Goal: Navigation & Orientation: Find specific page/section

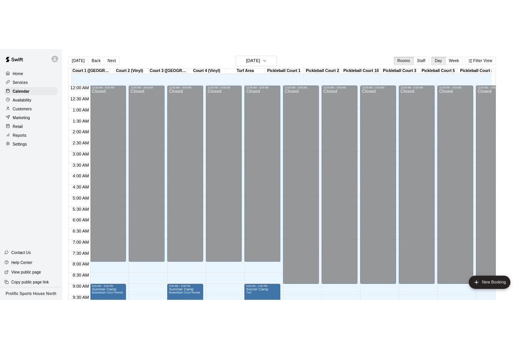
scroll to position [404, 0]
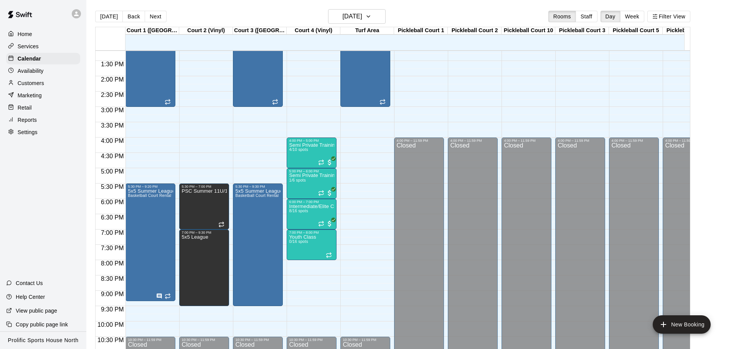
click at [70, 13] on div at bounding box center [43, 14] width 86 height 28
click at [72, 12] on div at bounding box center [76, 13] width 9 height 9
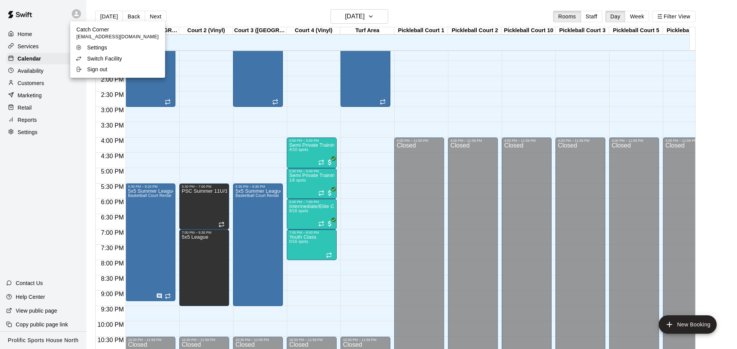
click at [91, 59] on p "Switch Facility" at bounding box center [104, 59] width 35 height 8
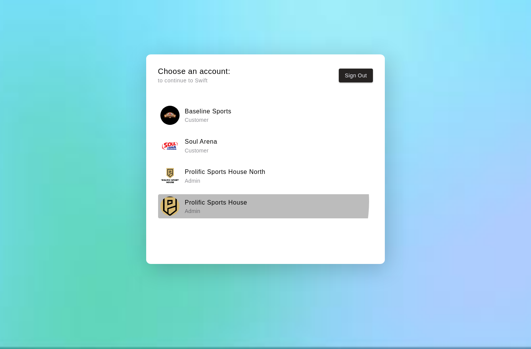
click at [243, 202] on h6 "Prolific Sports House" at bounding box center [216, 203] width 63 height 10
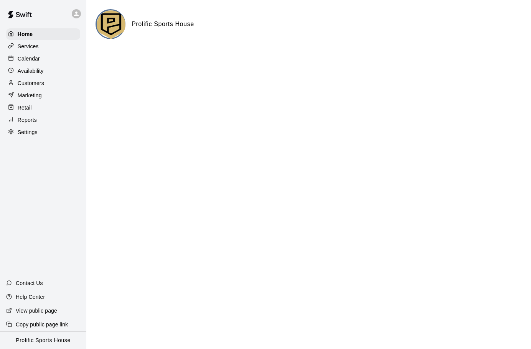
drag, startPoint x: 40, startPoint y: 59, endPoint x: 79, endPoint y: 51, distance: 40.5
click at [40, 59] on p "Calendar" at bounding box center [29, 59] width 22 height 8
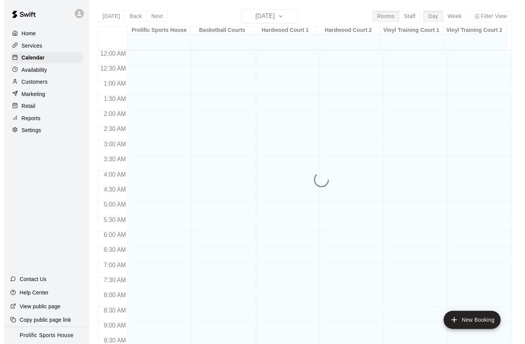
scroll to position [405, 0]
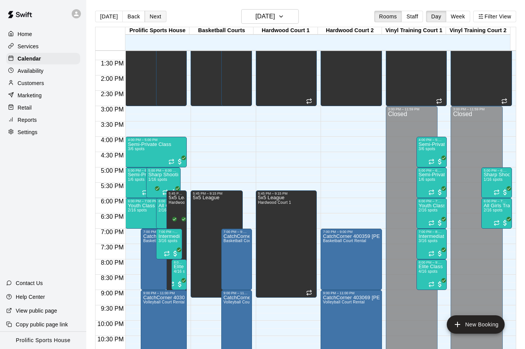
click at [156, 15] on button "Next" at bounding box center [155, 17] width 21 height 12
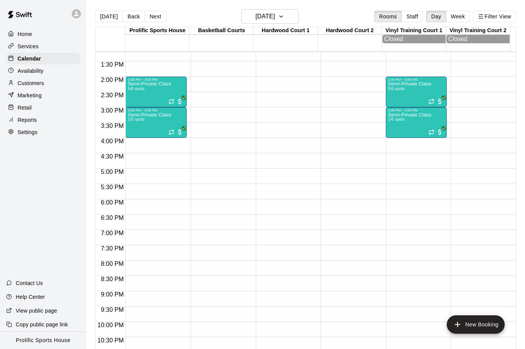
click at [157, 17] on button "Next" at bounding box center [155, 17] width 21 height 12
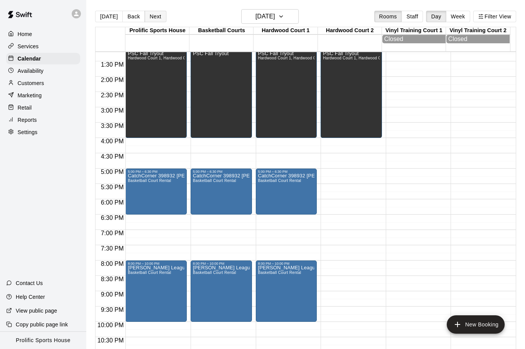
click at [158, 18] on button "Next" at bounding box center [155, 17] width 21 height 12
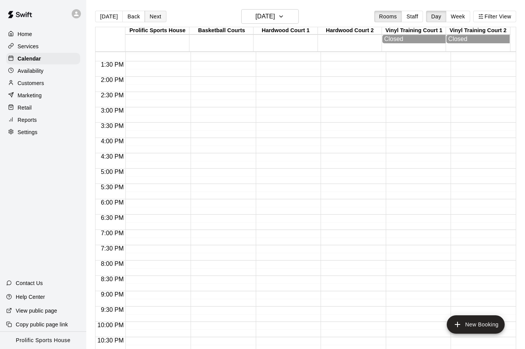
click at [156, 14] on button "Next" at bounding box center [155, 17] width 21 height 12
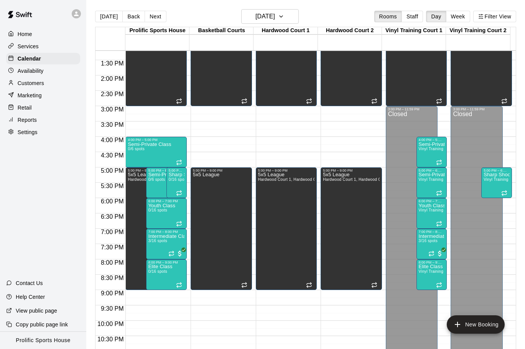
click at [157, 12] on button "Next" at bounding box center [155, 17] width 21 height 12
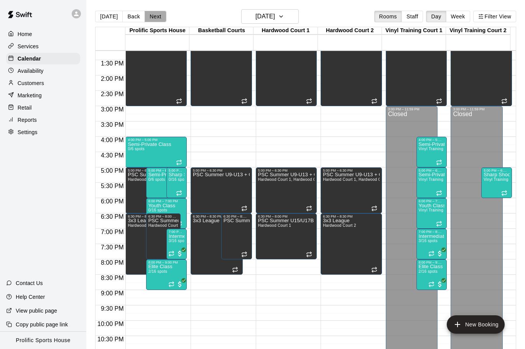
click at [152, 15] on button "Next" at bounding box center [155, 17] width 21 height 12
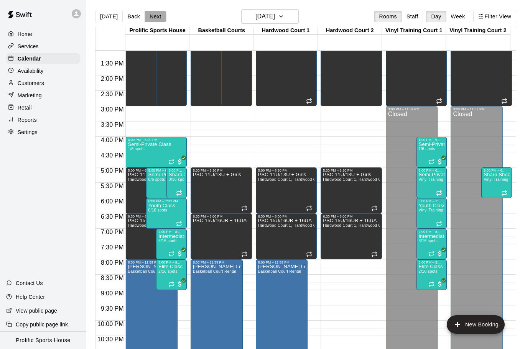
click at [157, 16] on button "Next" at bounding box center [155, 17] width 21 height 12
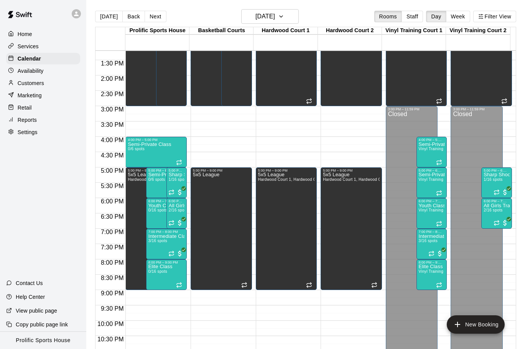
click at [157, 20] on button "Next" at bounding box center [155, 17] width 21 height 12
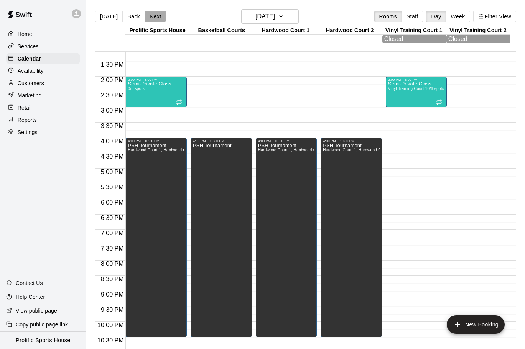
click at [157, 18] on button "Next" at bounding box center [155, 17] width 21 height 12
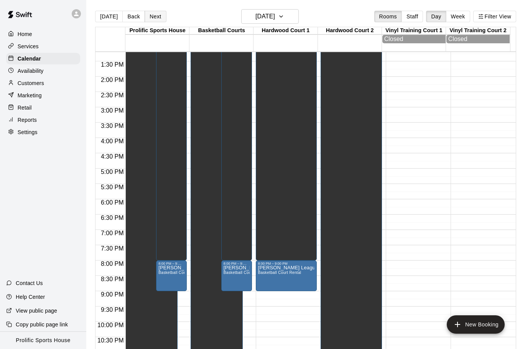
click at [158, 17] on button "Next" at bounding box center [155, 17] width 21 height 12
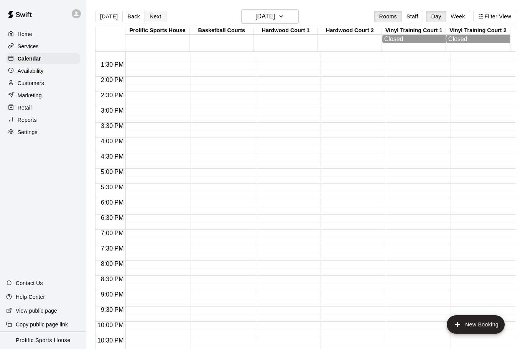
click at [153, 15] on button "Next" at bounding box center [155, 17] width 21 height 12
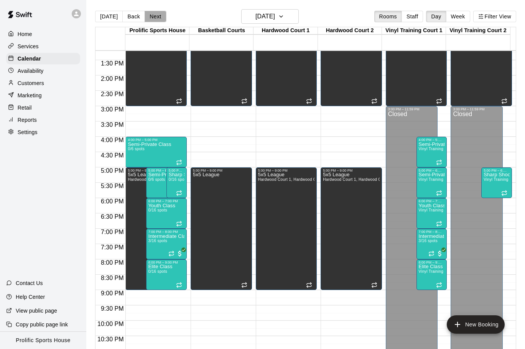
click at [150, 18] on button "Next" at bounding box center [155, 17] width 21 height 12
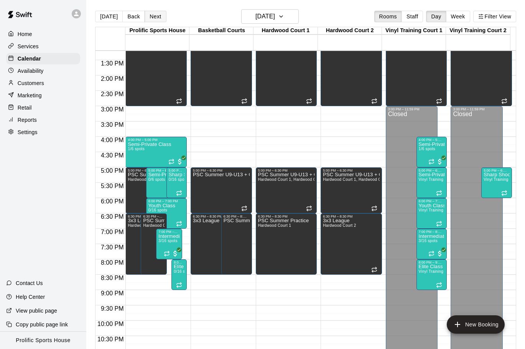
click at [154, 15] on button "Next" at bounding box center [155, 17] width 21 height 12
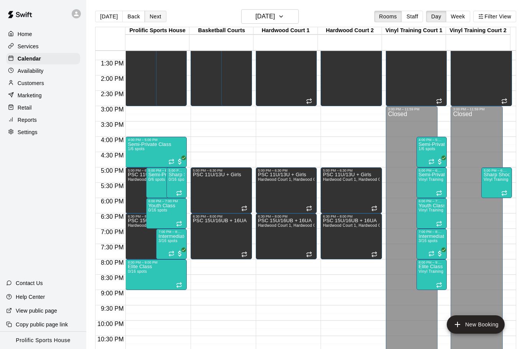
click at [159, 17] on button "Next" at bounding box center [155, 17] width 21 height 12
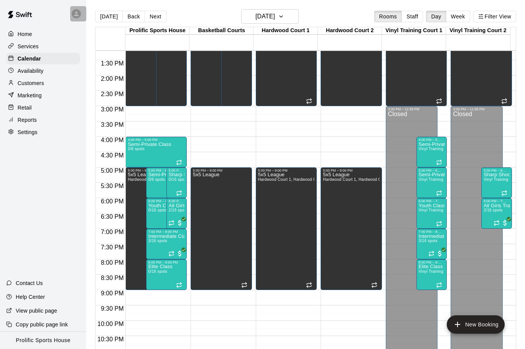
click at [73, 12] on icon at bounding box center [76, 13] width 7 height 7
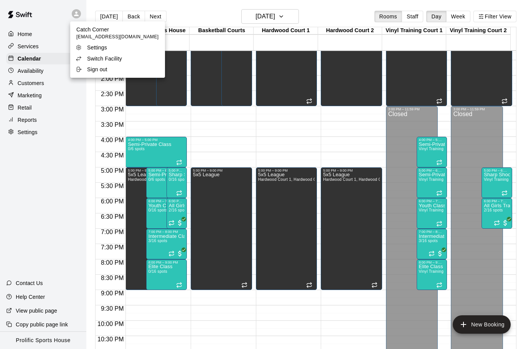
drag, startPoint x: 112, startPoint y: 60, endPoint x: 114, endPoint y: 52, distance: 8.6
click at [112, 60] on p "Switch Facility" at bounding box center [104, 59] width 35 height 8
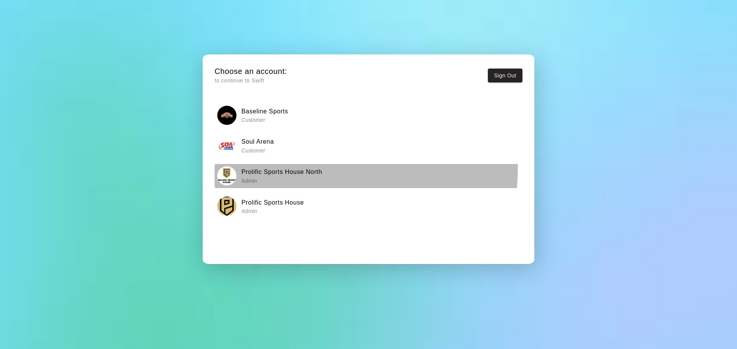
click at [298, 169] on h6 "Prolific Sports House North" at bounding box center [281, 172] width 81 height 10
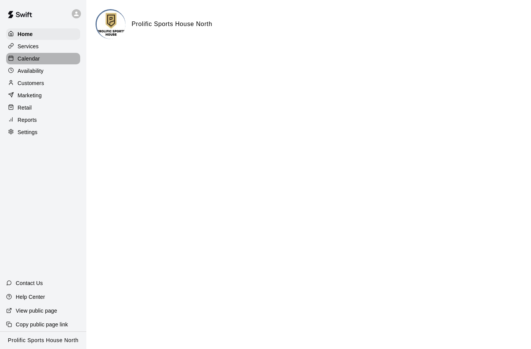
click at [30, 58] on p "Calendar" at bounding box center [29, 59] width 22 height 8
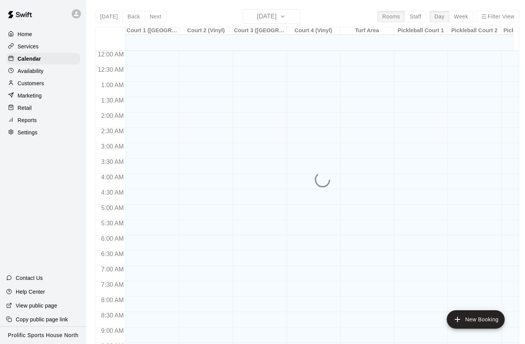
scroll to position [406, 0]
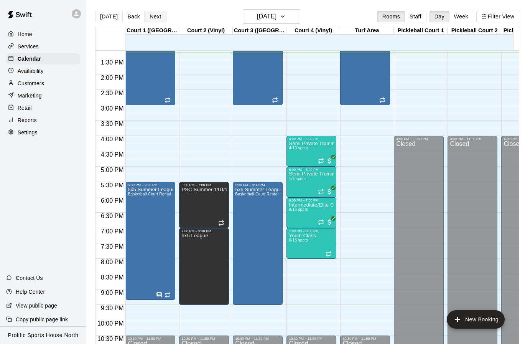
click at [152, 17] on button "Next" at bounding box center [155, 17] width 21 height 12
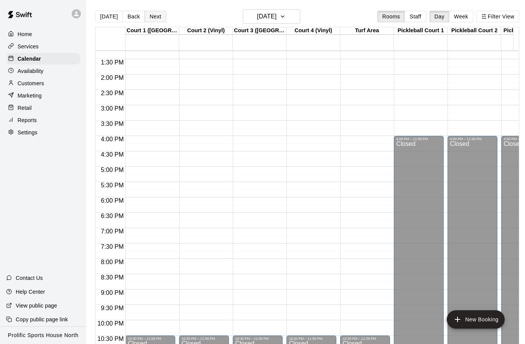
click at [151, 17] on button "Next" at bounding box center [155, 17] width 21 height 12
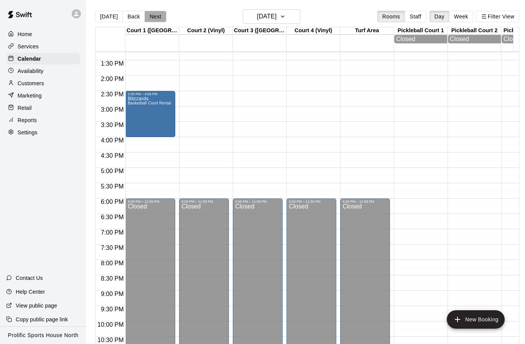
click at [151, 14] on button "Next" at bounding box center [155, 17] width 21 height 12
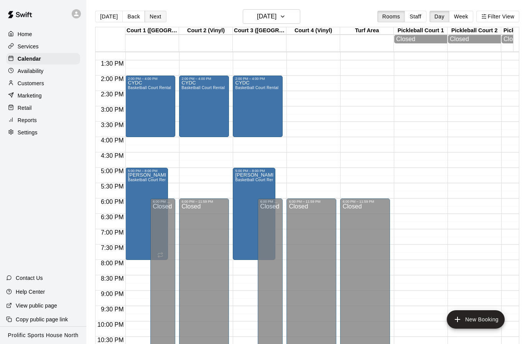
click at [148, 15] on button "Next" at bounding box center [155, 17] width 21 height 12
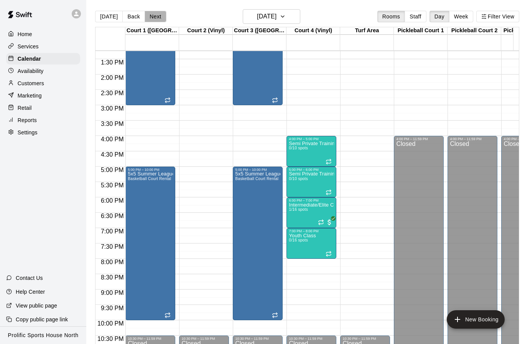
drag, startPoint x: 155, startPoint y: 13, endPoint x: 379, endPoint y: 72, distance: 231.3
click at [155, 13] on button "Next" at bounding box center [155, 17] width 21 height 12
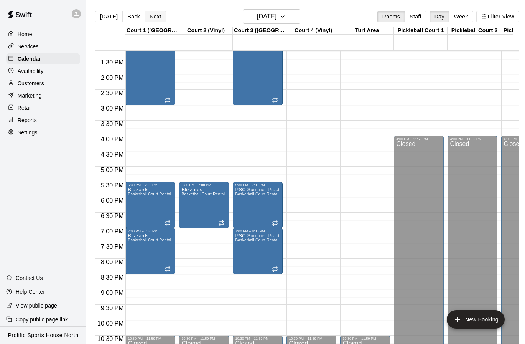
click at [158, 14] on button "Next" at bounding box center [155, 17] width 21 height 12
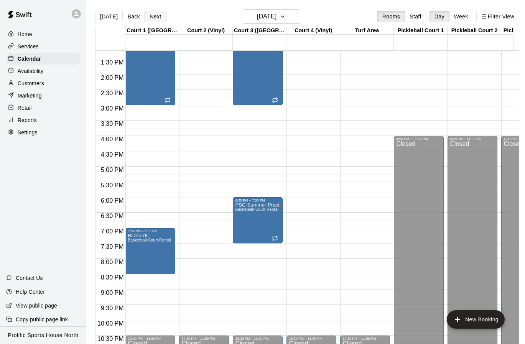
click at [156, 14] on button "Next" at bounding box center [155, 17] width 21 height 12
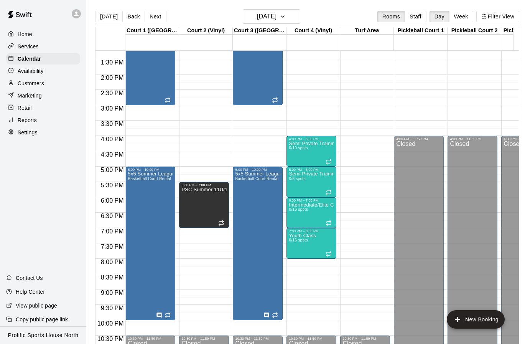
click at [155, 14] on button "Next" at bounding box center [155, 17] width 21 height 12
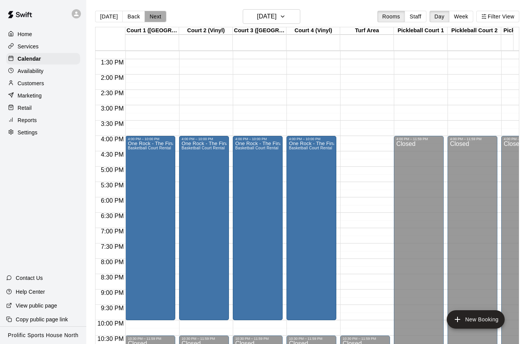
click at [158, 16] on button "Next" at bounding box center [155, 17] width 21 height 12
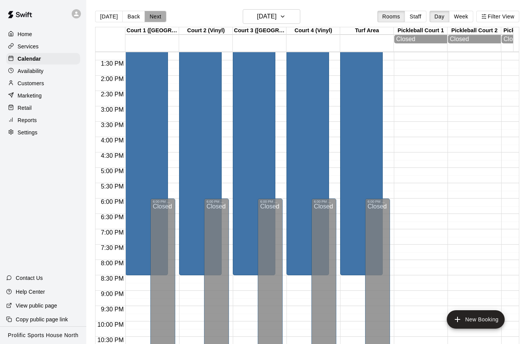
click at [153, 13] on button "Next" at bounding box center [155, 17] width 21 height 12
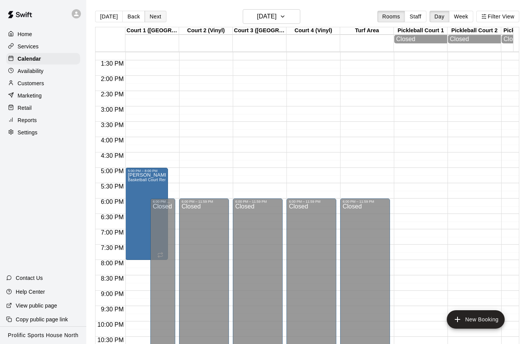
click at [152, 19] on button "Next" at bounding box center [155, 17] width 21 height 12
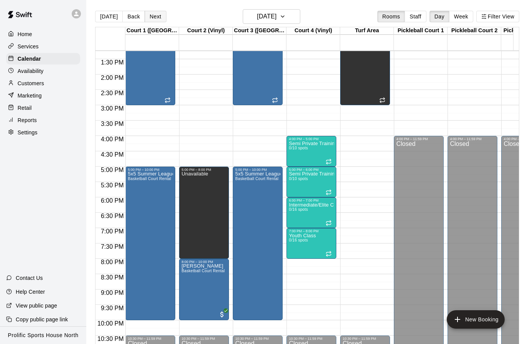
click at [152, 12] on button "Next" at bounding box center [155, 17] width 21 height 12
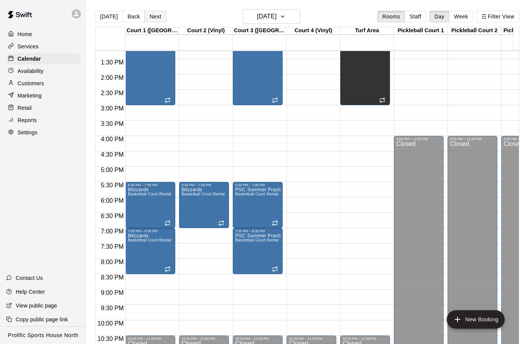
click at [155, 15] on button "Next" at bounding box center [155, 17] width 21 height 12
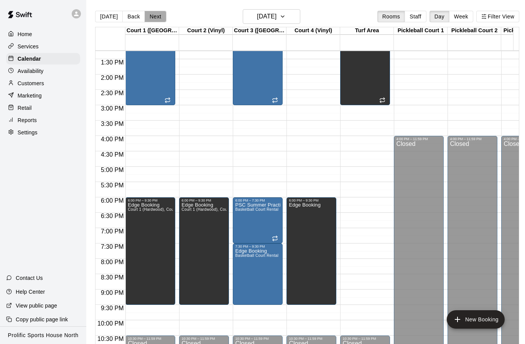
click at [150, 15] on button "Next" at bounding box center [155, 17] width 21 height 12
